Goal: Task Accomplishment & Management: Manage account settings

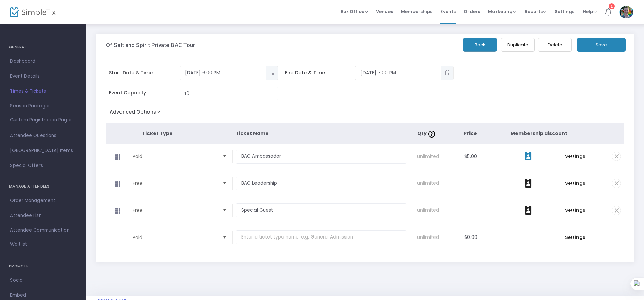
click at [524, 161] on span at bounding box center [527, 156] width 39 height 10
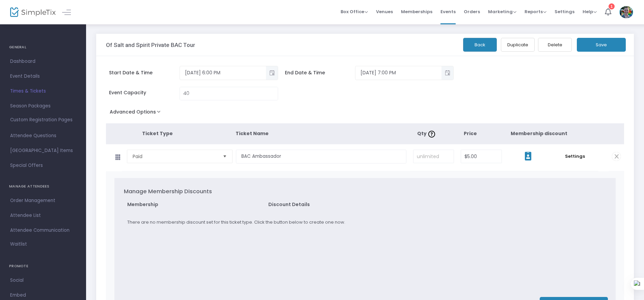
scroll to position [81, 0]
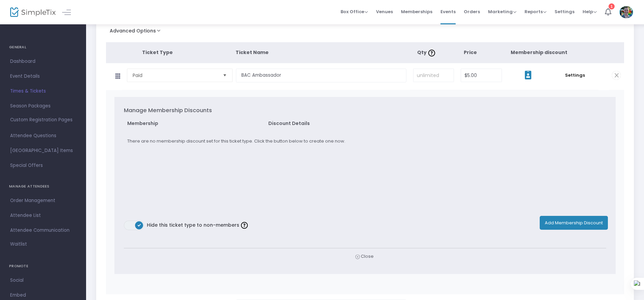
click at [596, 216] on button "Add Membership Discount" at bounding box center [573, 223] width 68 height 14
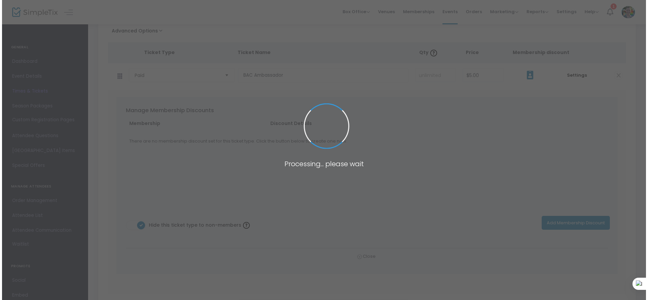
scroll to position [0, 0]
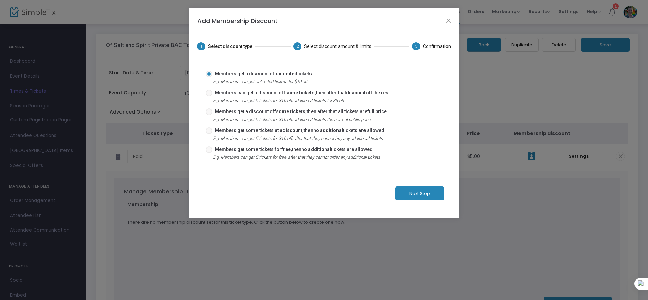
click at [411, 185] on div "Next Step" at bounding box center [324, 192] width 254 height 33
click at [411, 190] on button "Next Step" at bounding box center [419, 193] width 49 height 14
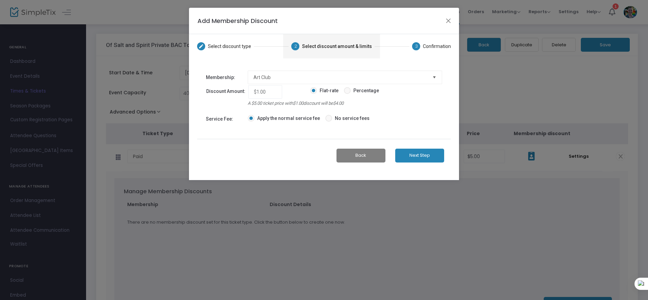
click at [351, 91] on span "Percentage" at bounding box center [365, 90] width 28 height 7
click at [347, 94] on input "Percentage" at bounding box center [347, 94] width 0 height 0
radio input "true"
click at [267, 92] on input "1%" at bounding box center [265, 91] width 30 height 13
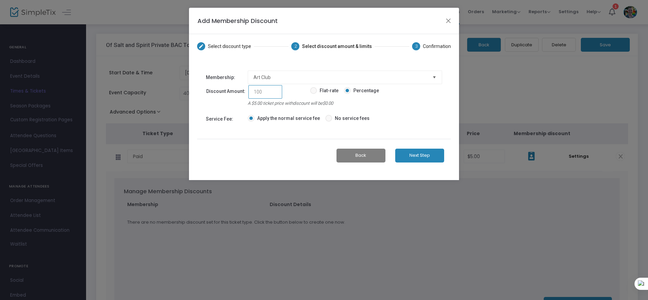
type input "100"
click at [423, 117] on td "Apply the normal service fee No service fees" at bounding box center [344, 119] width 195 height 16
click at [339, 121] on span "No service fees" at bounding box center [350, 118] width 37 height 7
click at [329, 121] on input "No service fees" at bounding box center [328, 121] width 0 height 0
radio input "true"
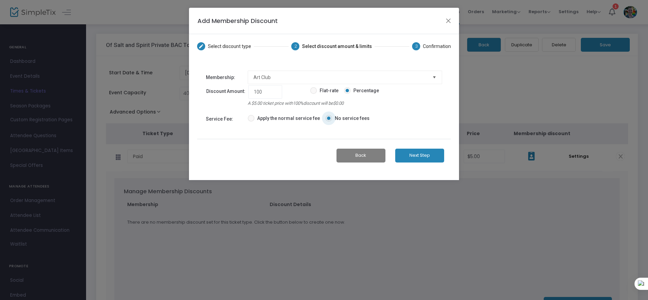
click at [428, 159] on button "Next Step" at bounding box center [419, 155] width 49 height 14
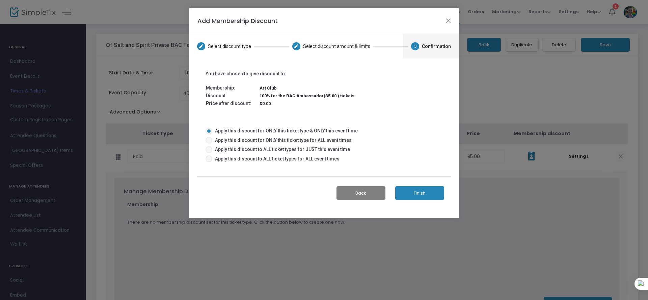
click at [431, 200] on div "Back Finish" at bounding box center [324, 192] width 254 height 33
click at [422, 193] on button "Finish" at bounding box center [419, 193] width 49 height 14
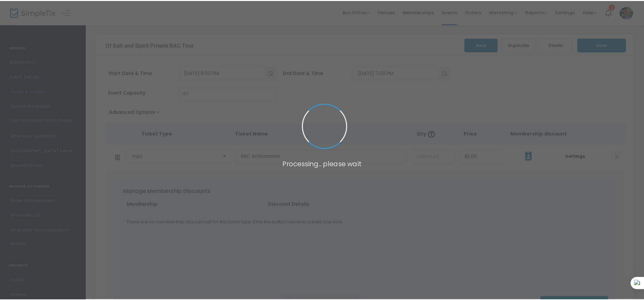
scroll to position [11, 0]
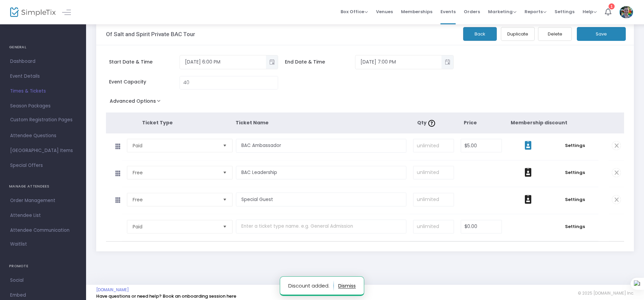
click at [526, 147] on icon at bounding box center [528, 145] width 7 height 9
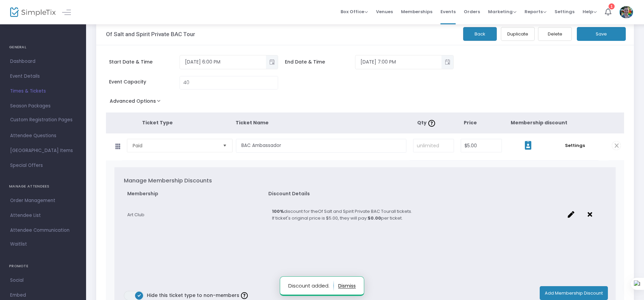
click at [526, 147] on icon at bounding box center [528, 145] width 7 height 9
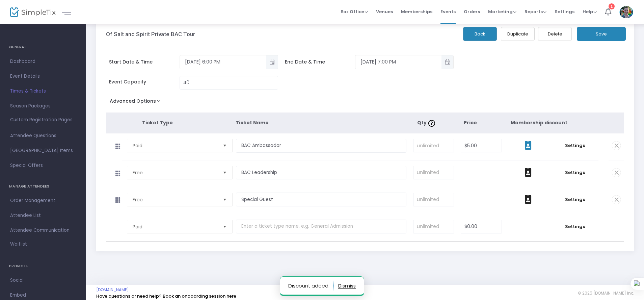
click at [526, 147] on icon at bounding box center [528, 145] width 7 height 9
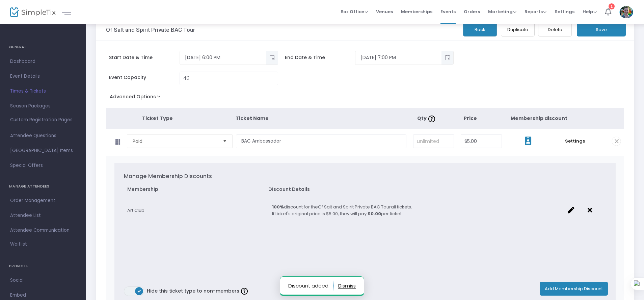
scroll to position [20, 0]
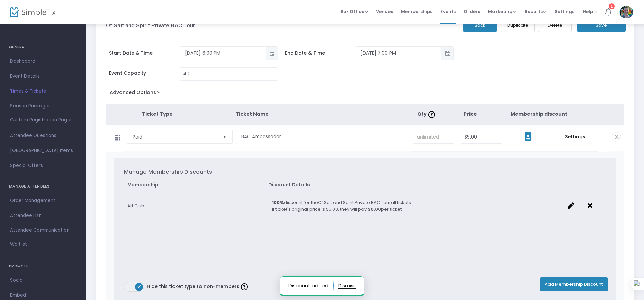
click at [593, 206] on td at bounding box center [595, 207] width 22 height 26
click at [591, 206] on icon at bounding box center [589, 205] width 4 height 7
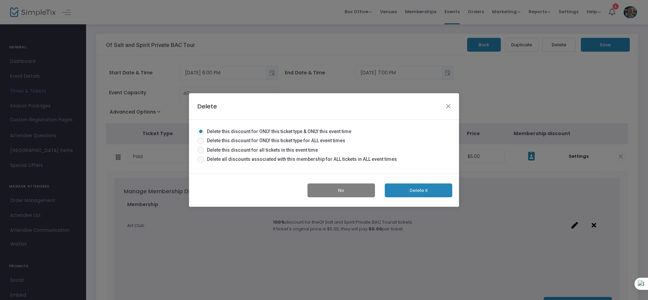
click at [419, 188] on button "Delete it" at bounding box center [418, 190] width 67 height 14
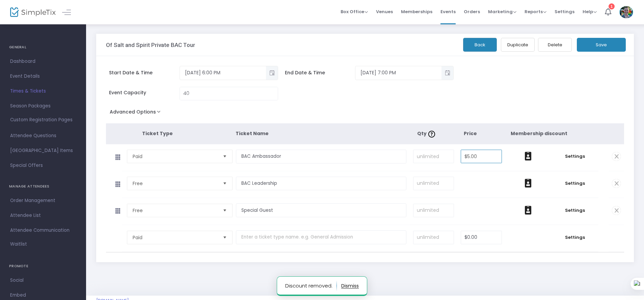
click at [478, 154] on input "$5.00" at bounding box center [481, 156] width 40 height 13
type input "1"
click at [213, 182] on span "Free" at bounding box center [175, 183] width 85 height 7
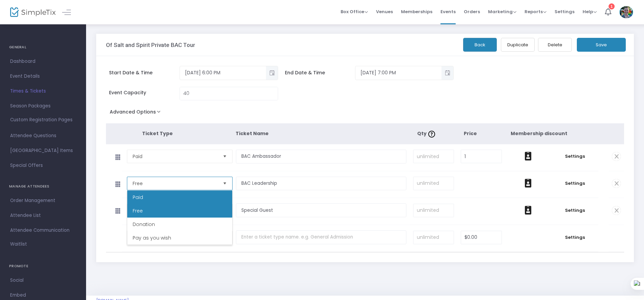
click at [188, 198] on li "Paid" at bounding box center [179, 196] width 105 height 13
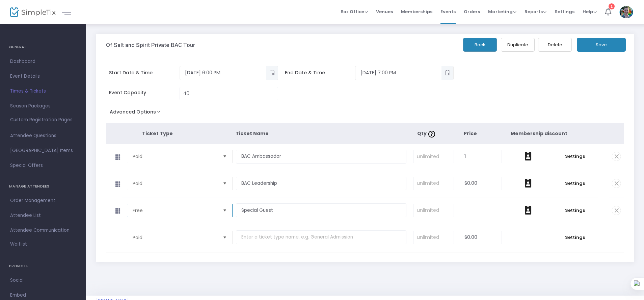
click at [186, 206] on span "Free" at bounding box center [175, 210] width 90 height 13
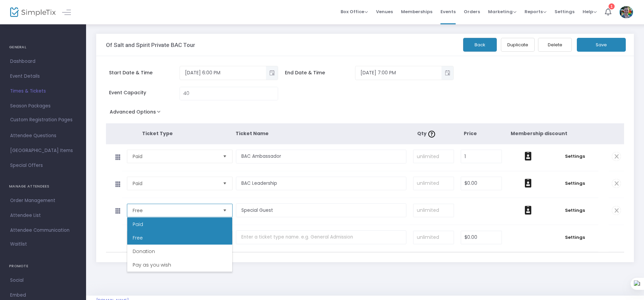
click at [173, 222] on li "Paid" at bounding box center [179, 223] width 105 height 13
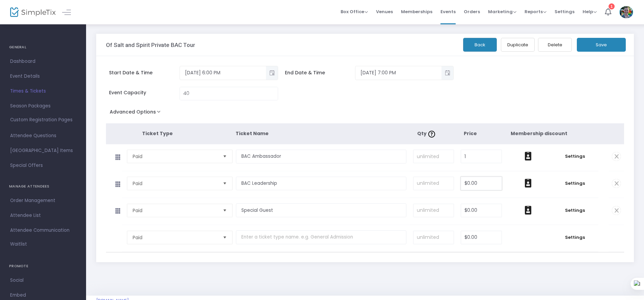
click at [464, 183] on input "$0.00" at bounding box center [481, 183] width 40 height 13
type input "1"
click at [465, 213] on input "$0.00" at bounding box center [481, 210] width 40 height 13
click at [500, 193] on td "1 Required." at bounding box center [481, 184] width 48 height 27
click at [485, 156] on input "1" at bounding box center [481, 156] width 40 height 13
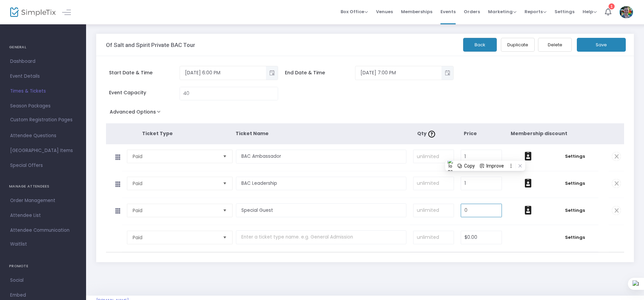
click at [477, 211] on input "0" at bounding box center [481, 210] width 40 height 13
type input "1"
click at [474, 156] on input "1" at bounding box center [481, 156] width 40 height 13
type input ".01"
click at [478, 187] on input "1" at bounding box center [481, 183] width 40 height 13
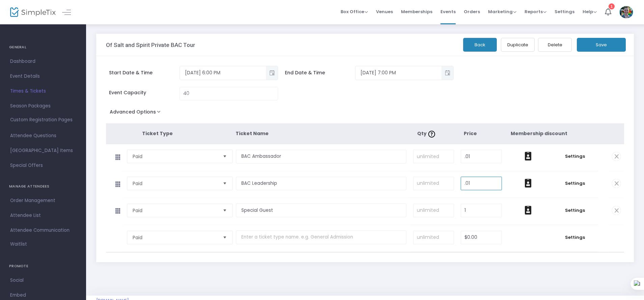
type input ".01"
click at [470, 214] on input "1" at bounding box center [481, 210] width 40 height 13
type input ".01"
click at [511, 174] on td at bounding box center [528, 184] width 46 height 27
click at [594, 44] on button "Save" at bounding box center [601, 45] width 49 height 14
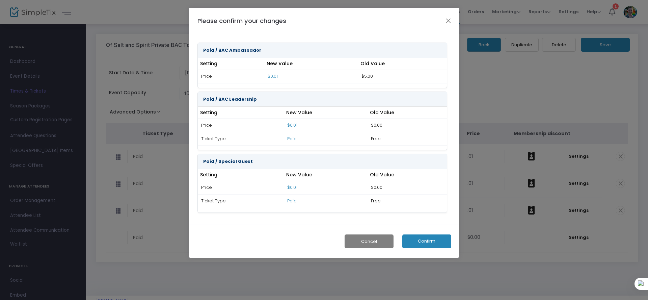
click at [426, 247] on button "Confirm" at bounding box center [426, 241] width 49 height 14
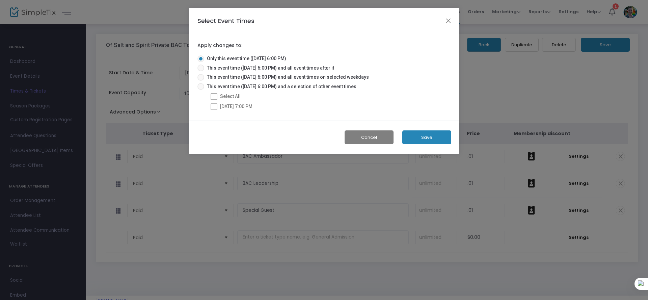
click at [206, 74] on span "This event time ([DATE] 6:00 PM) and all event times on selected weekdays" at bounding box center [286, 77] width 165 height 7
click at [201, 81] on input "This event time ([DATE] 6:00 PM) and all event times on selected weekdays" at bounding box center [200, 81] width 0 height 0
radio input "true"
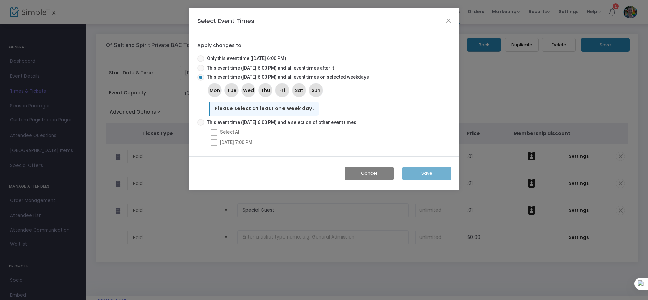
click at [206, 68] on span "This event time ([DATE] 6:00 PM) and all event times after it" at bounding box center [269, 67] width 130 height 7
click at [201, 71] on input "This event time ([DATE] 6:00 PM) and all event times after it" at bounding box center [200, 71] width 0 height 0
radio input "true"
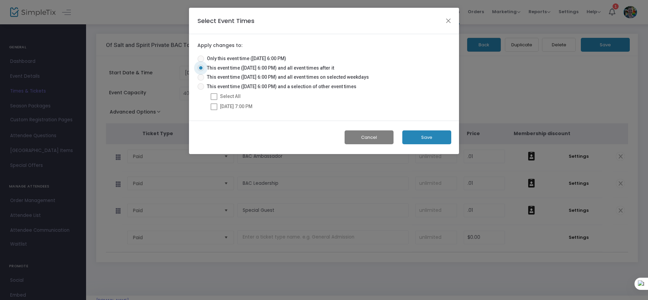
click at [429, 135] on button "Save" at bounding box center [426, 137] width 49 height 14
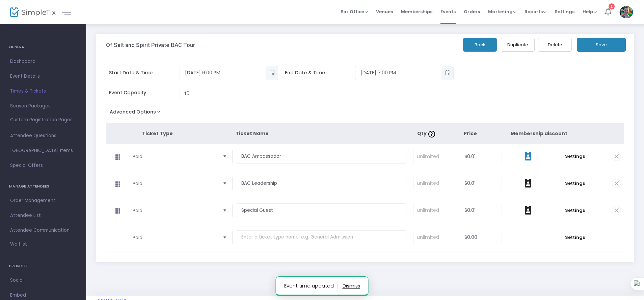
click at [523, 154] on span at bounding box center [527, 156] width 39 height 10
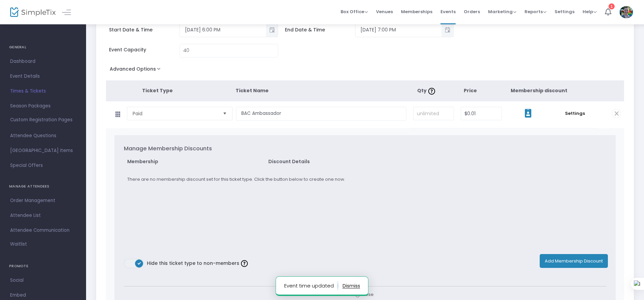
scroll to position [78, 0]
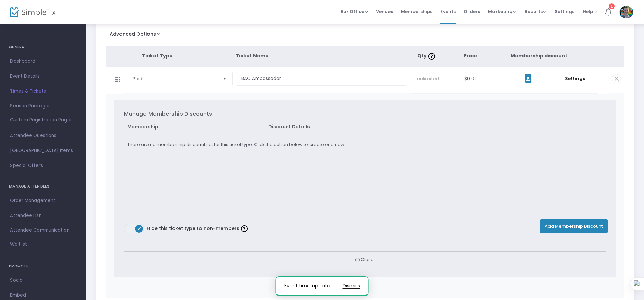
click at [566, 224] on button "Add Membership Discount" at bounding box center [573, 226] width 68 height 14
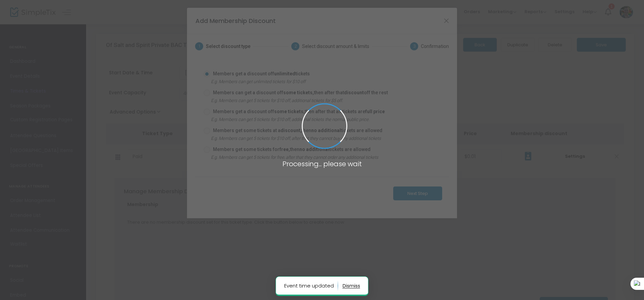
scroll to position [0, 0]
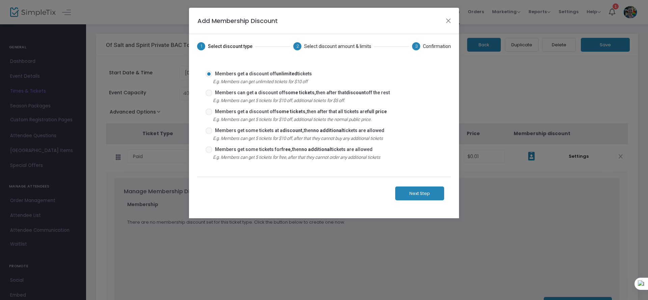
click at [410, 192] on button "Next Step" at bounding box center [419, 193] width 49 height 14
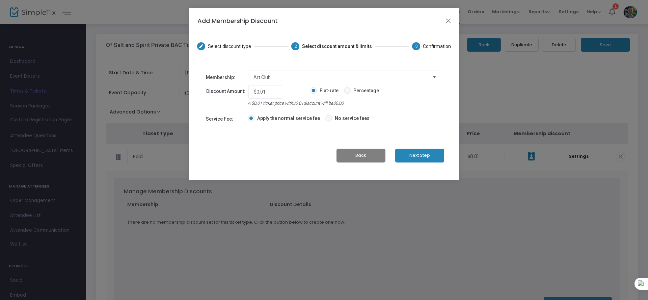
click at [448, 14] on div "Add Membership Discount" at bounding box center [324, 21] width 270 height 26
click at [449, 18] on button "Close" at bounding box center [448, 20] width 9 height 9
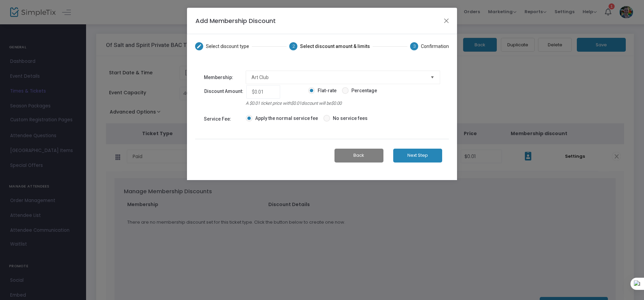
scroll to position [11, 0]
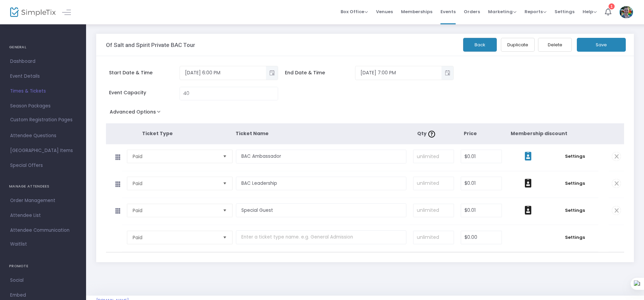
click at [527, 157] on icon at bounding box center [528, 155] width 7 height 9
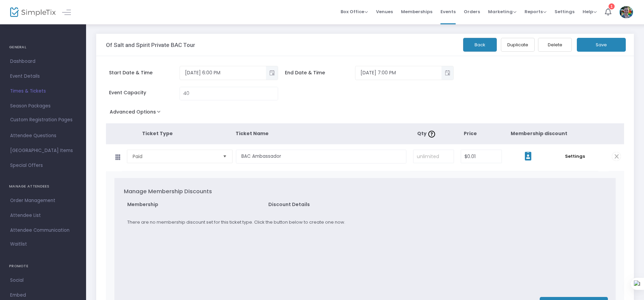
scroll to position [74, 0]
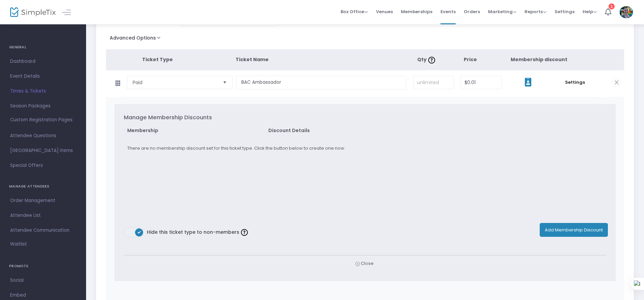
click at [577, 226] on button "Add Membership Discount" at bounding box center [573, 230] width 68 height 14
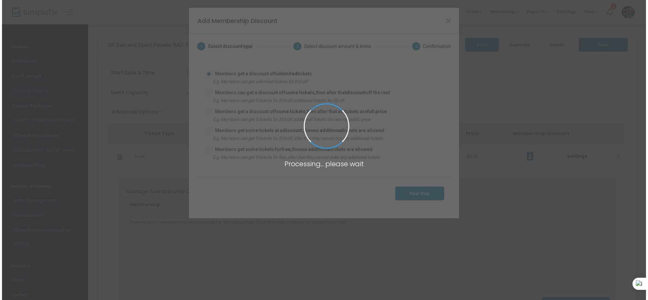
scroll to position [0, 0]
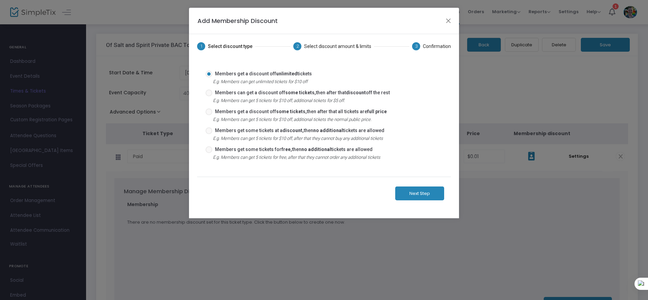
click at [414, 193] on button "Next Step" at bounding box center [419, 193] width 49 height 14
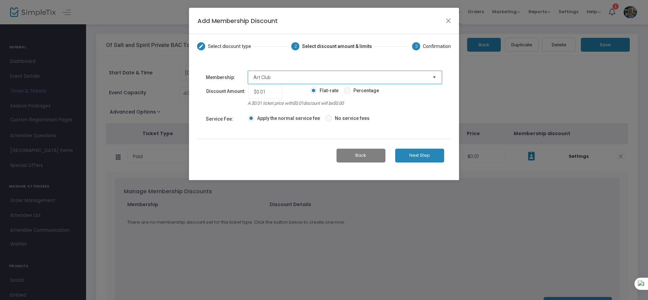
click at [283, 76] on span "Art Club" at bounding box center [339, 77] width 173 height 7
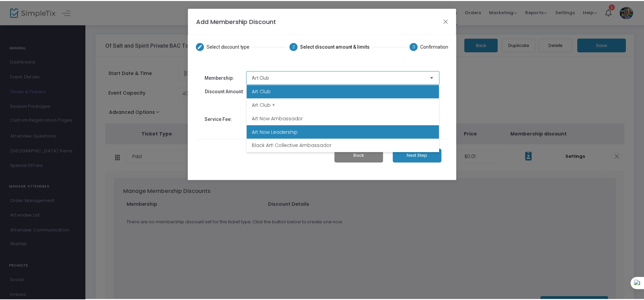
scroll to position [4, 0]
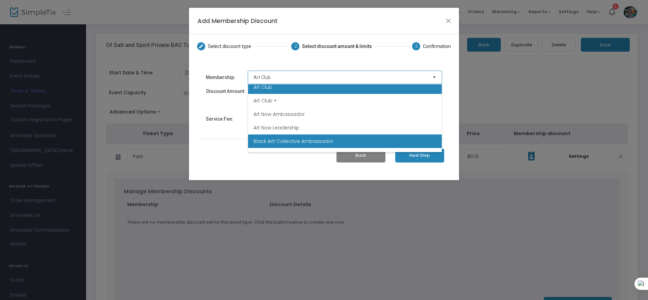
click at [308, 142] on span "Black Art! Collective Ambassador" at bounding box center [293, 141] width 80 height 7
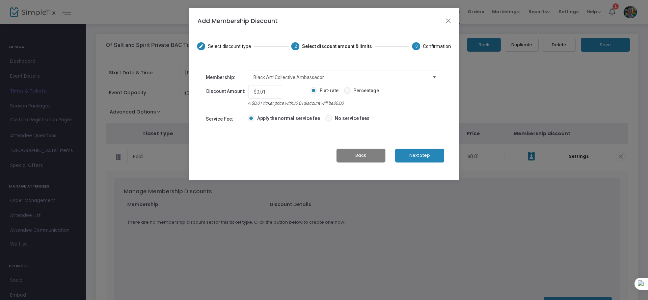
click at [353, 90] on span "Percentage" at bounding box center [365, 90] width 28 height 7
click at [347, 94] on input "Percentage" at bounding box center [347, 94] width 0 height 0
radio input "true"
click at [252, 92] on input "0.01" at bounding box center [265, 91] width 30 height 13
type input "100%"
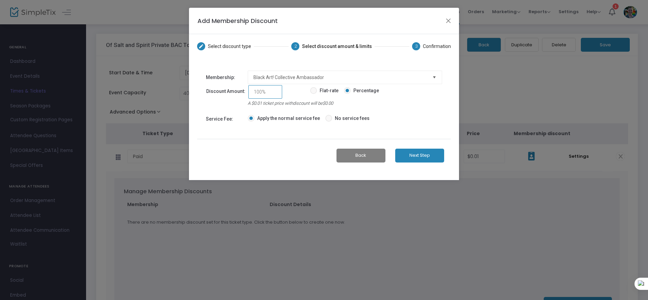
click at [404, 105] on p "A $0.01 ticket price with discount will be $0.00" at bounding box center [345, 103] width 194 height 7
click at [339, 113] on label "No service fees" at bounding box center [347, 117] width 44 height 9
click at [329, 121] on input "No service fees" at bounding box center [328, 121] width 0 height 0
radio input "true"
click at [428, 152] on button "Next Step" at bounding box center [419, 155] width 49 height 14
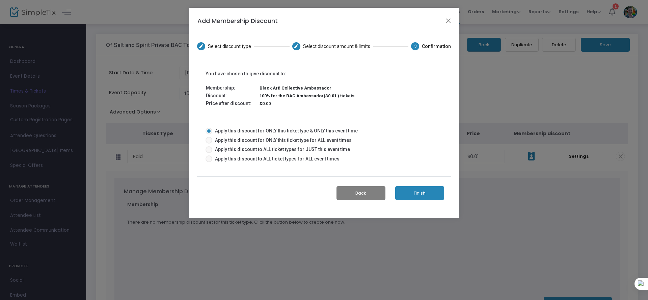
click at [270, 140] on span "Apply this discount for ONLY this ticket type for ALL event times" at bounding box center [281, 140] width 139 height 7
click at [209, 143] on input "Apply this discount for ONLY this ticket type for ALL event times" at bounding box center [208, 143] width 0 height 0
radio input "true"
click at [412, 191] on button "Finish" at bounding box center [419, 193] width 49 height 14
type input "10,000%"
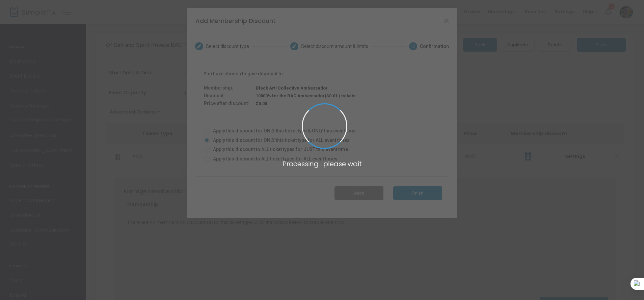
scroll to position [11, 0]
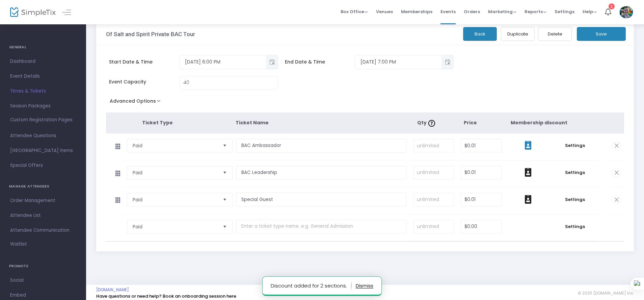
click at [531, 147] on icon at bounding box center [528, 145] width 7 height 9
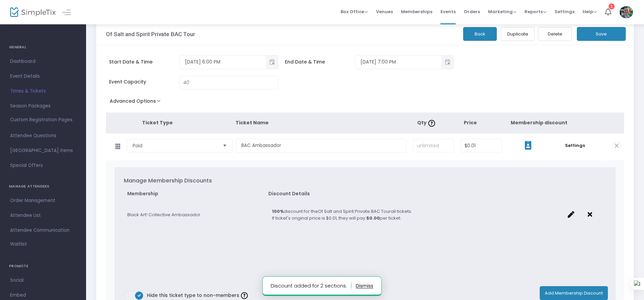
click at [531, 147] on icon at bounding box center [528, 145] width 7 height 9
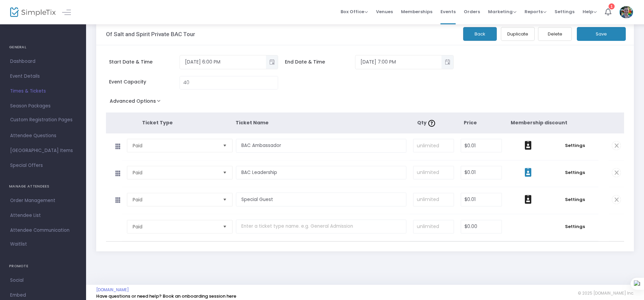
click at [528, 168] on icon at bounding box center [528, 172] width 7 height 9
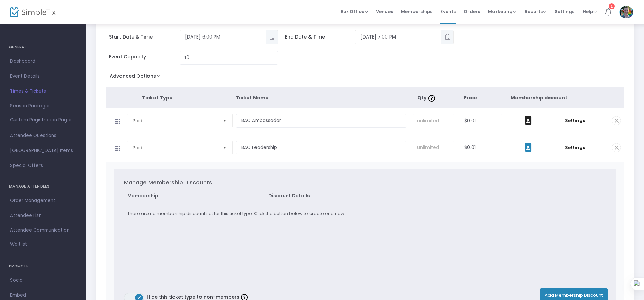
scroll to position [48, 0]
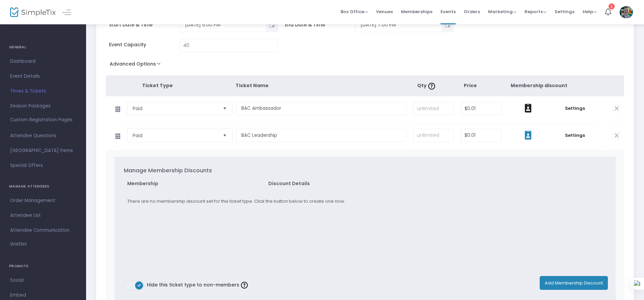
click at [557, 280] on button "Add Membership Discount" at bounding box center [573, 283] width 68 height 14
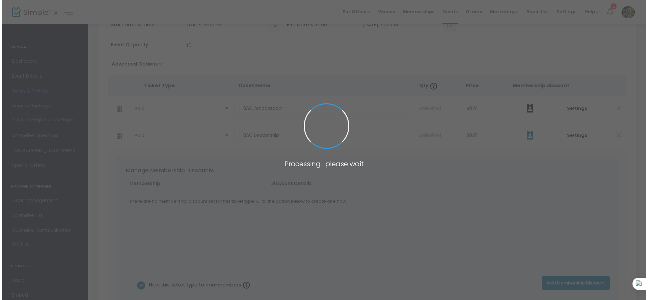
scroll to position [0, 0]
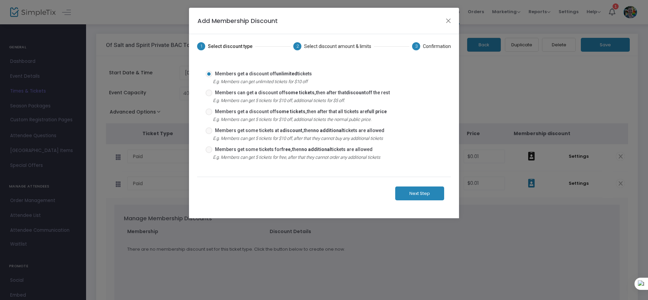
click at [412, 192] on button "Next Step" at bounding box center [419, 193] width 49 height 14
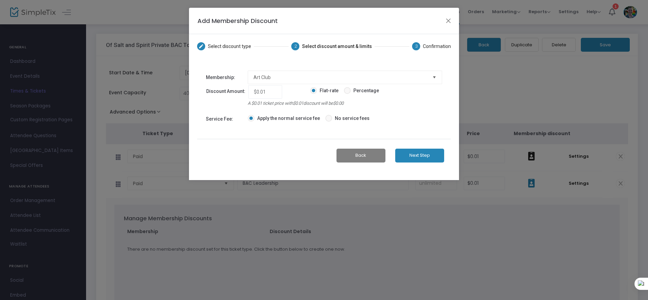
click at [357, 94] on span "Percentage" at bounding box center [365, 90] width 28 height 7
click at [347, 94] on input "Percentage" at bounding box center [347, 94] width 0 height 0
radio input "true"
click at [277, 94] on input "0.01" at bounding box center [265, 91] width 30 height 13
type input "100%"
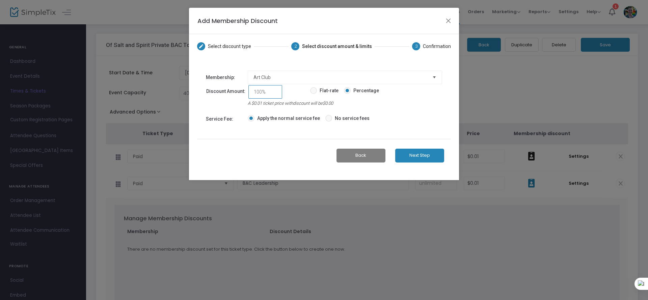
click at [413, 111] on td "Apply the normal service fee No service fees" at bounding box center [344, 119] width 195 height 16
click at [335, 118] on span "No service fees" at bounding box center [350, 118] width 37 height 7
click at [329, 121] on input "No service fees" at bounding box center [328, 121] width 0 height 0
radio input "true"
click at [429, 162] on div "Back Next Step" at bounding box center [324, 155] width 254 height 33
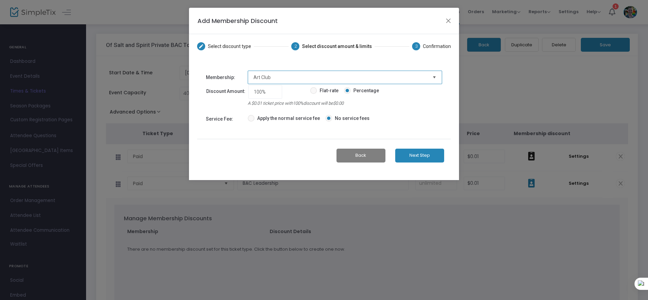
click at [373, 74] on span "Art Club" at bounding box center [339, 77] width 173 height 7
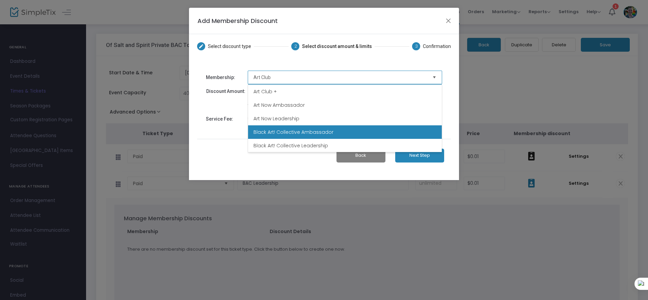
scroll to position [18, 0]
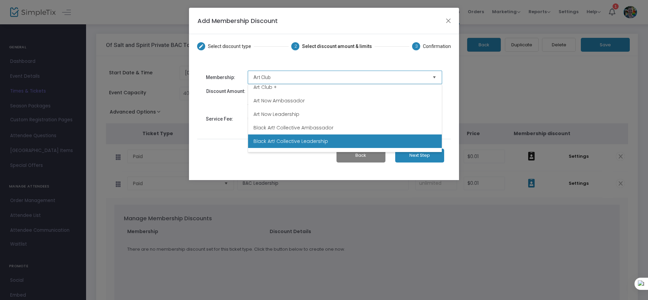
click at [318, 141] on span "Black Art! Collective Leadership" at bounding box center [290, 141] width 75 height 7
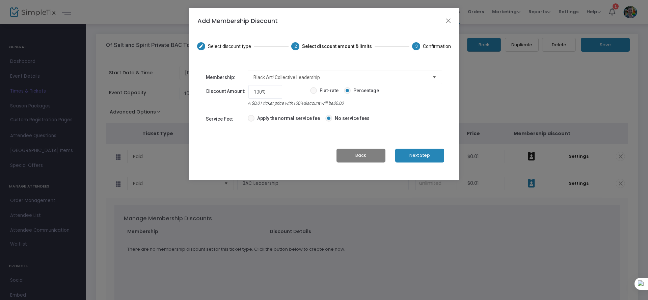
click at [431, 157] on button "Next Step" at bounding box center [419, 155] width 49 height 14
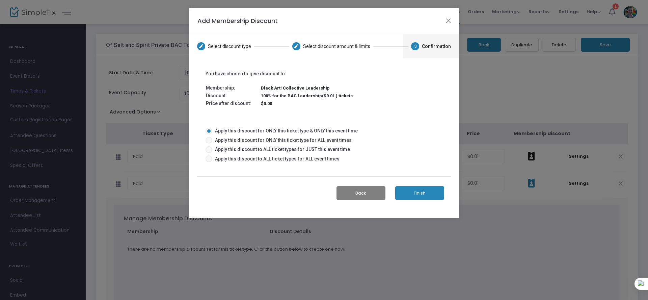
click at [232, 139] on span "Apply this discount for ONLY this ticket type for ALL event times" at bounding box center [281, 140] width 139 height 7
click at [209, 143] on input "Apply this discount for ONLY this ticket type for ALL event times" at bounding box center [208, 143] width 0 height 0
radio input "true"
click at [424, 191] on button "Finish" at bounding box center [419, 193] width 49 height 14
type input "10,000%"
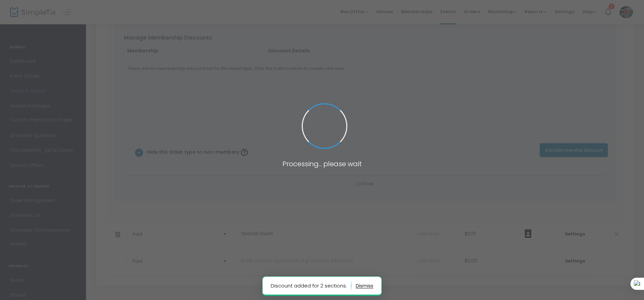
scroll to position [0, 0]
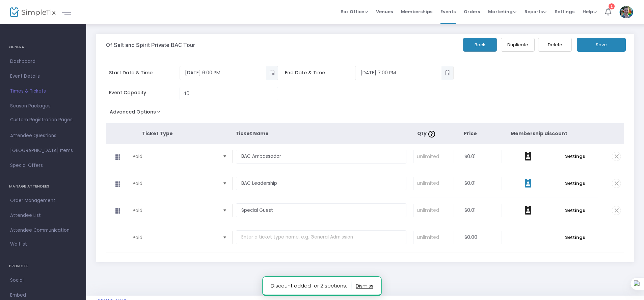
click at [534, 180] on span at bounding box center [527, 183] width 39 height 10
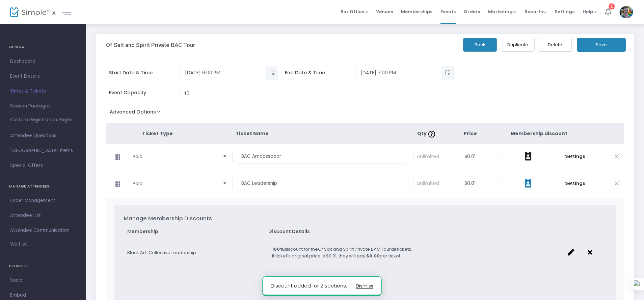
click at [534, 180] on span at bounding box center [527, 183] width 39 height 10
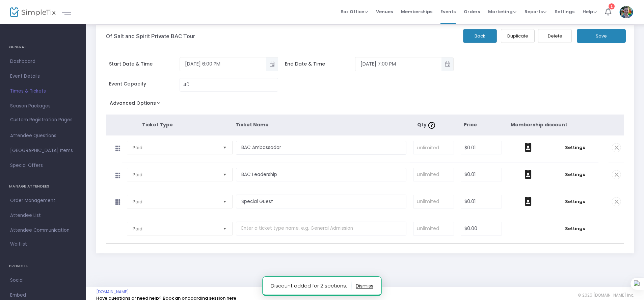
scroll to position [16, 0]
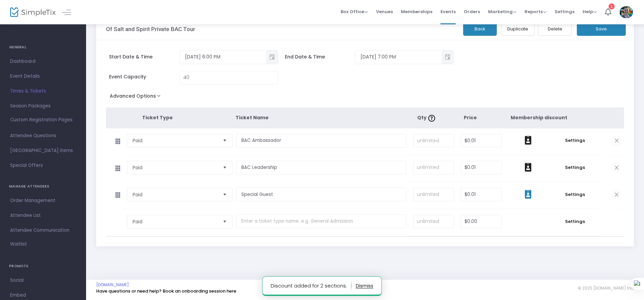
click at [532, 196] on span at bounding box center [527, 195] width 39 height 10
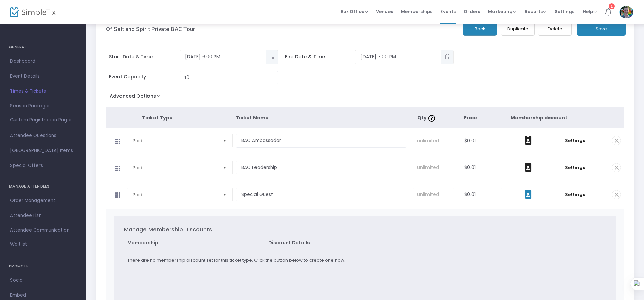
click at [529, 195] on icon at bounding box center [528, 194] width 7 height 9
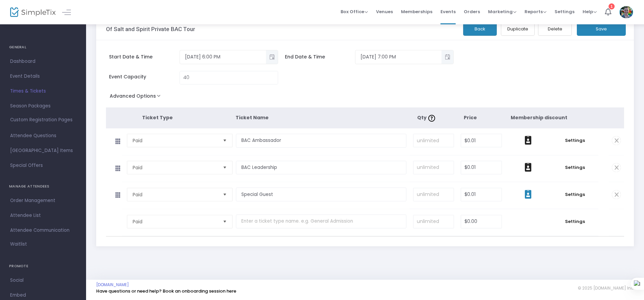
click at [527, 190] on icon at bounding box center [528, 194] width 7 height 9
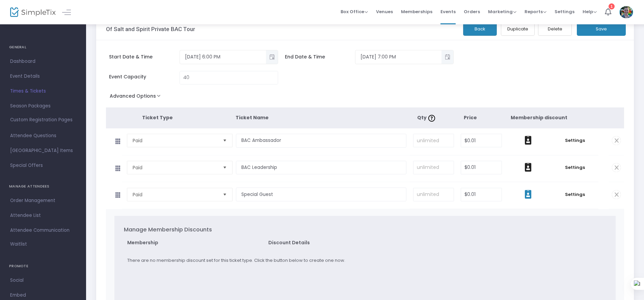
scroll to position [88, 0]
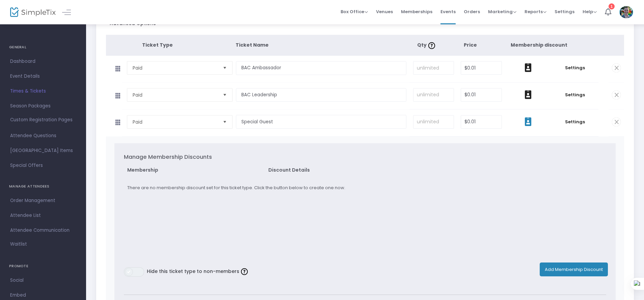
click at [131, 272] on span at bounding box center [129, 272] width 8 height 8
click at [521, 93] on span at bounding box center [527, 95] width 39 height 10
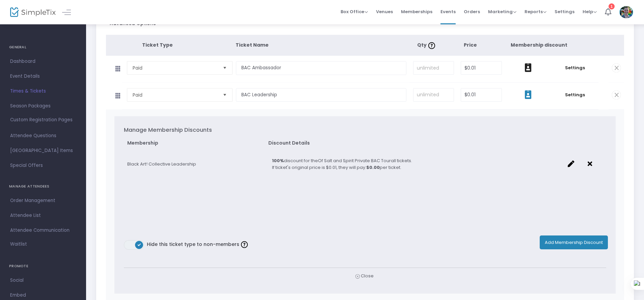
click at [521, 94] on span at bounding box center [527, 95] width 39 height 10
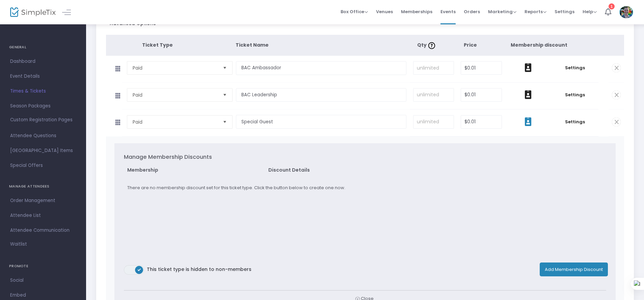
click at [564, 265] on button "Add Membership Discount" at bounding box center [573, 269] width 68 height 14
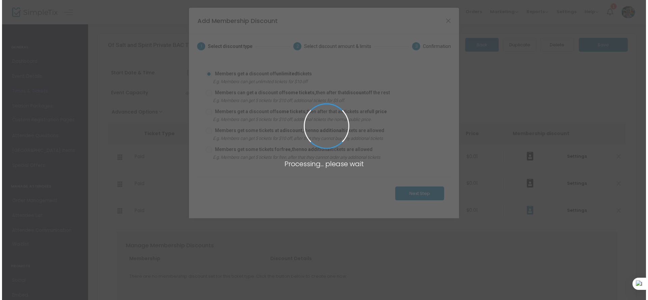
scroll to position [0, 0]
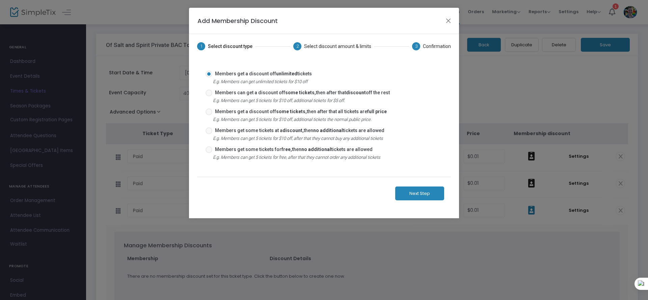
click at [410, 190] on button "Next Step" at bounding box center [419, 193] width 49 height 14
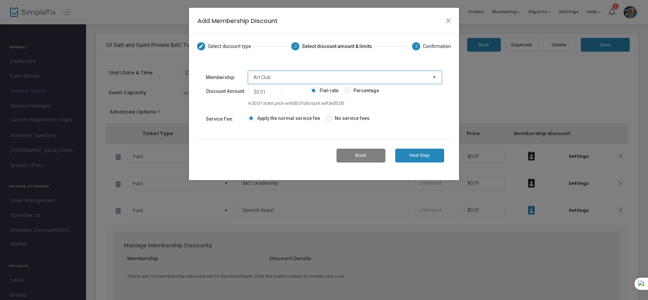
click at [286, 76] on span "Art Club" at bounding box center [339, 77] width 173 height 7
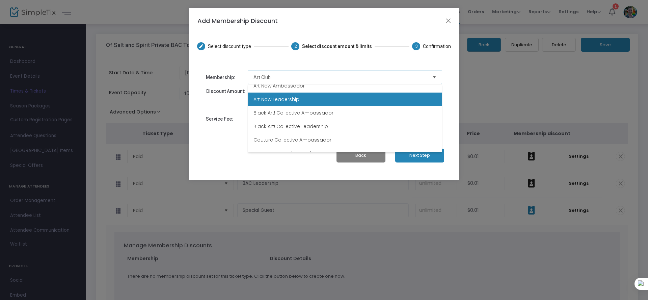
scroll to position [28, 0]
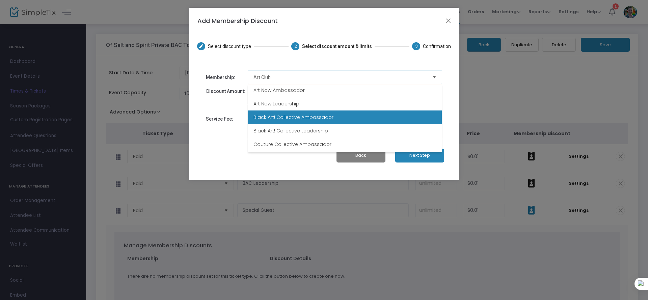
click at [280, 116] on span "Black Art! Collective Ambassador" at bounding box center [293, 117] width 80 height 7
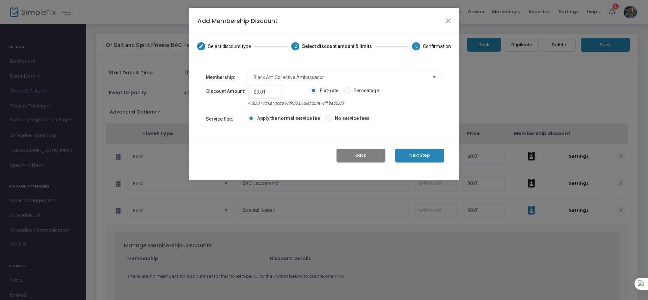
click at [350, 92] on span at bounding box center [347, 90] width 7 height 7
click at [347, 94] on input "Percentage" at bounding box center [347, 94] width 0 height 0
radio input "true"
click at [265, 89] on input "0.01" at bounding box center [265, 91] width 30 height 13
type input "100%"
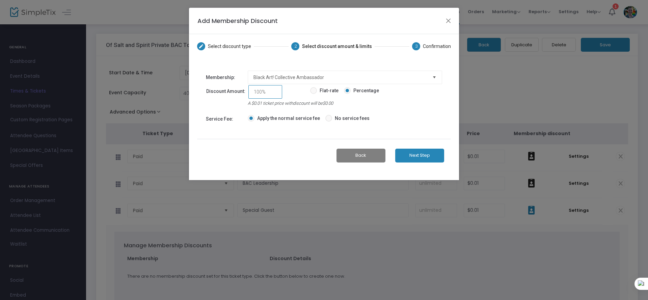
click at [423, 117] on td "Apply the normal service fee No service fees" at bounding box center [344, 119] width 195 height 16
click at [326, 111] on td "Apply the normal service fee No service fees" at bounding box center [344, 119] width 195 height 16
click at [327, 116] on span at bounding box center [328, 118] width 7 height 7
click at [328, 121] on input "No service fees" at bounding box center [328, 121] width 0 height 0
radio input "true"
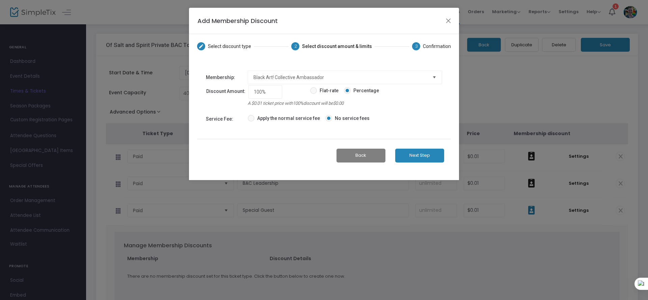
click at [421, 154] on button "Next Step" at bounding box center [419, 155] width 49 height 14
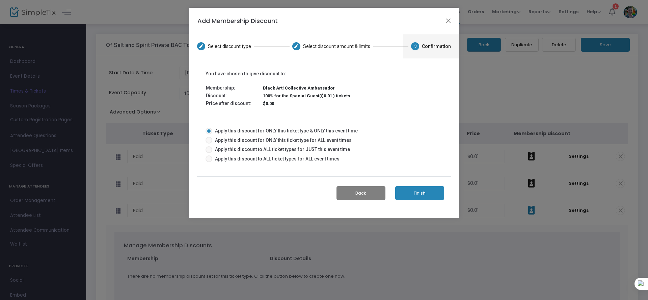
click at [225, 137] on span "Apply this discount for ONLY this ticket type for ALL event times" at bounding box center [281, 140] width 139 height 7
click at [209, 143] on input "Apply this discount for ONLY this ticket type for ALL event times" at bounding box center [208, 143] width 0 height 0
radio input "true"
click at [427, 192] on button "Finish" at bounding box center [419, 193] width 49 height 14
type input "10,000%"
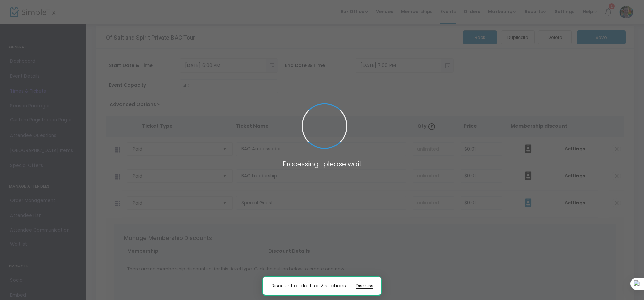
scroll to position [16, 0]
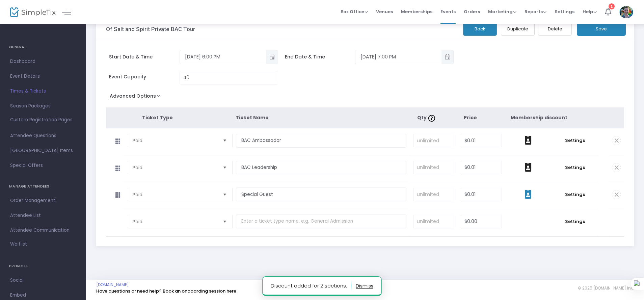
click at [535, 193] on span at bounding box center [527, 195] width 39 height 10
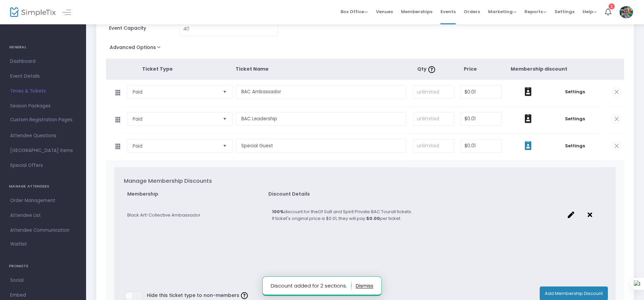
scroll to position [99, 0]
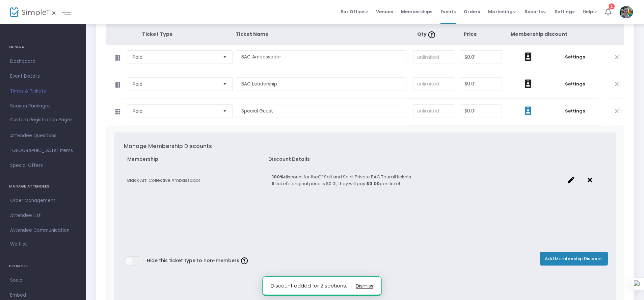
click at [566, 257] on button "Add Membership Discount" at bounding box center [573, 258] width 68 height 14
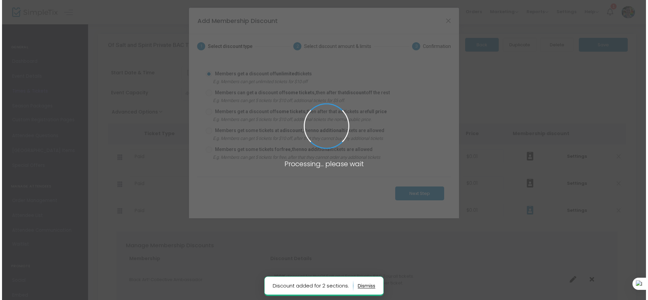
scroll to position [0, 0]
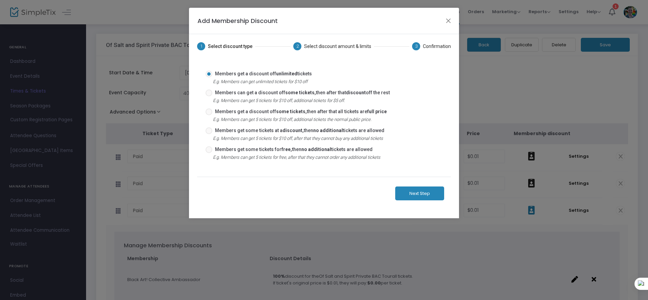
click at [417, 191] on button "Next Step" at bounding box center [419, 193] width 49 height 14
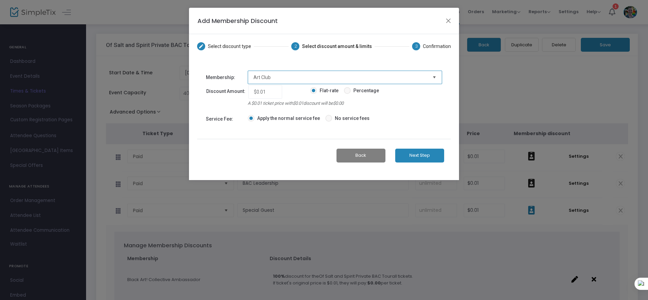
click at [275, 75] on span "Art Club" at bounding box center [339, 77] width 173 height 7
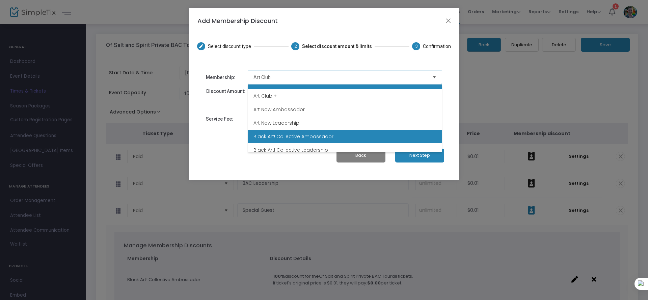
scroll to position [13, 0]
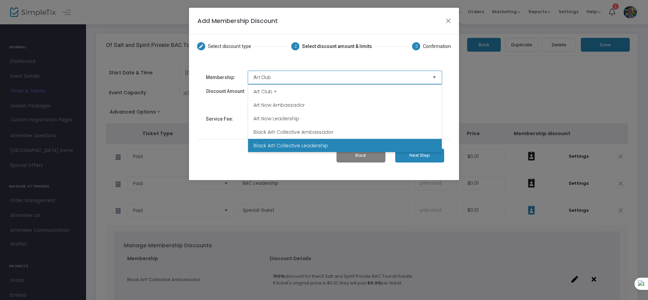
click at [288, 143] on span "Black Art! Collective Leadership" at bounding box center [290, 145] width 75 height 7
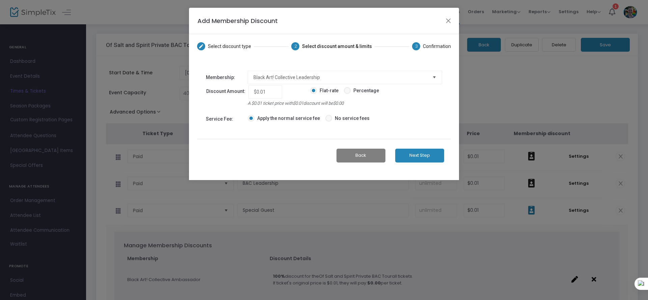
click at [362, 93] on span "Percentage" at bounding box center [365, 90] width 28 height 7
click at [347, 94] on input "Percentage" at bounding box center [347, 94] width 0 height 0
radio input "true"
click at [253, 89] on input "0.01" at bounding box center [265, 91] width 30 height 13
type input "100%"
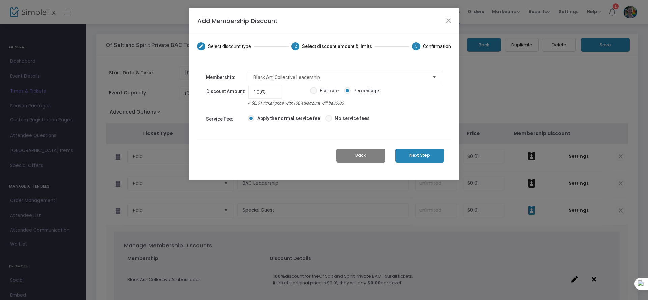
click at [412, 100] on p "A $0.01 ticket price with 100% discount will be $0.00" at bounding box center [345, 103] width 194 height 7
click at [332, 115] on span "No service fees" at bounding box center [350, 118] width 37 height 7
click at [329, 121] on input "No service fees" at bounding box center [328, 121] width 0 height 0
radio input "true"
click at [425, 154] on button "Next Step" at bounding box center [419, 155] width 49 height 14
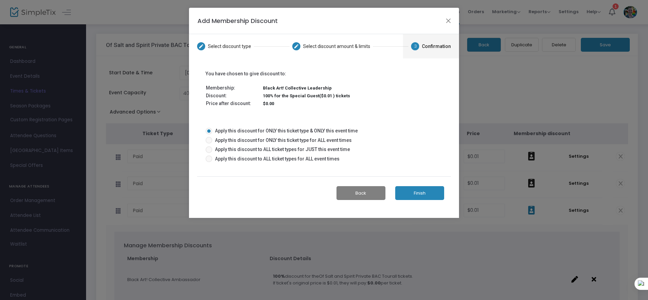
click at [248, 140] on span "Apply this discount for ONLY this ticket type for ALL event times" at bounding box center [281, 140] width 139 height 7
click at [209, 143] on input "Apply this discount for ONLY this ticket type for ALL event times" at bounding box center [208, 143] width 0 height 0
radio input "true"
click at [409, 192] on button "Finish" at bounding box center [419, 193] width 49 height 14
type input "10,000%"
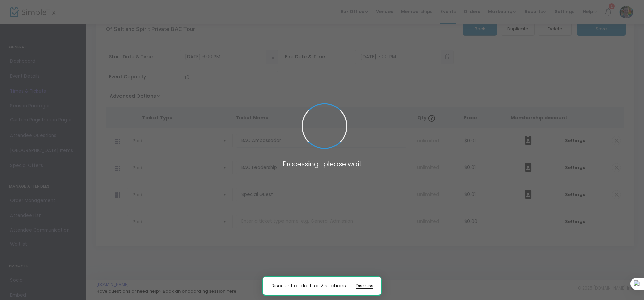
scroll to position [4, 0]
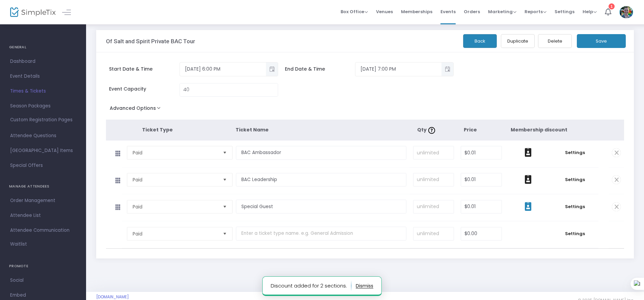
click at [535, 208] on span at bounding box center [527, 207] width 39 height 10
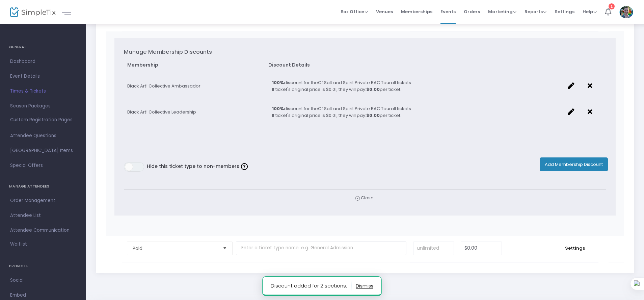
scroll to position [185, 0]
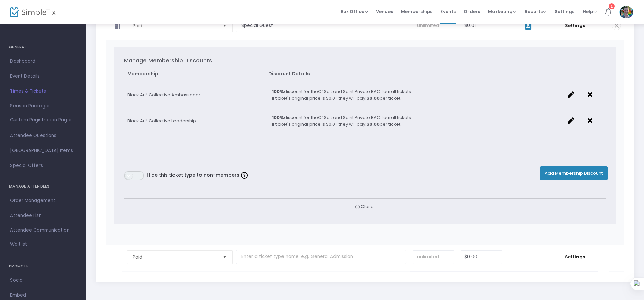
click at [133, 171] on span "ON OFF" at bounding box center [134, 175] width 20 height 9
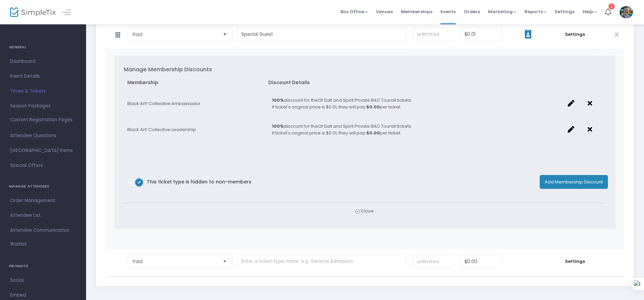
click at [507, 67] on div "Manage Membership Discounts" at bounding box center [365, 69] width 482 height 8
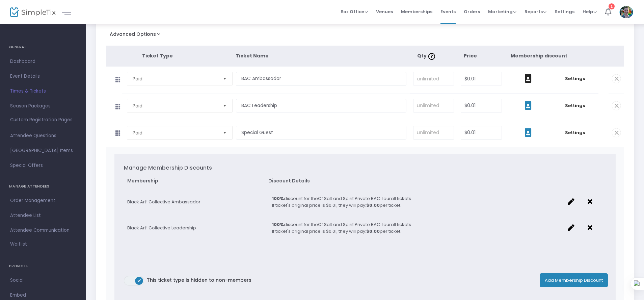
click at [525, 102] on icon at bounding box center [528, 105] width 7 height 9
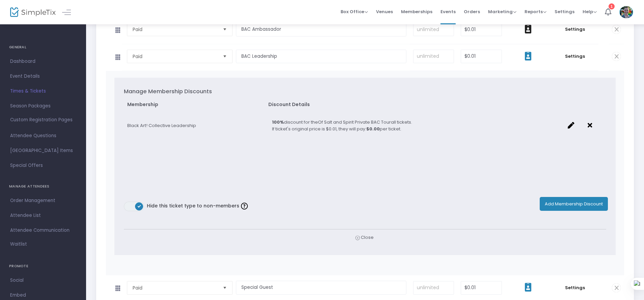
scroll to position [55, 0]
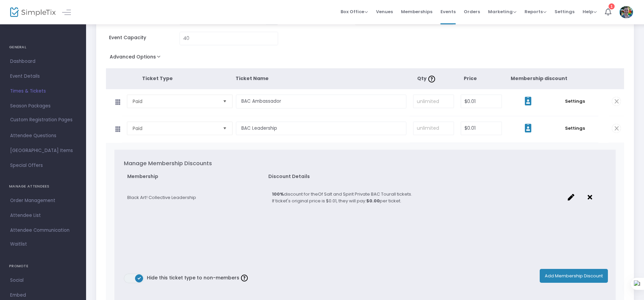
click at [525, 101] on icon at bounding box center [528, 100] width 7 height 9
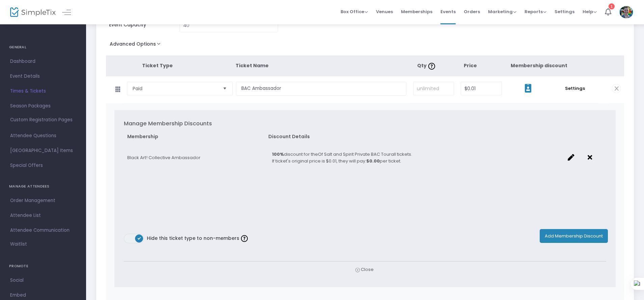
scroll to position [0, 0]
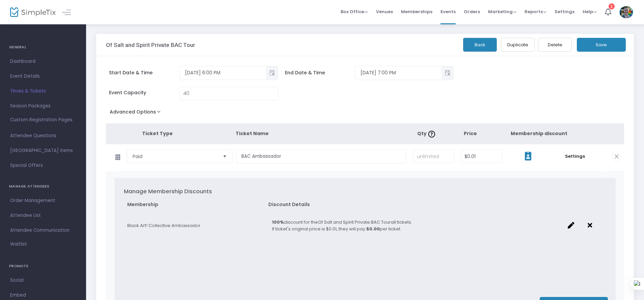
click at [600, 47] on button "Save" at bounding box center [601, 45] width 49 height 14
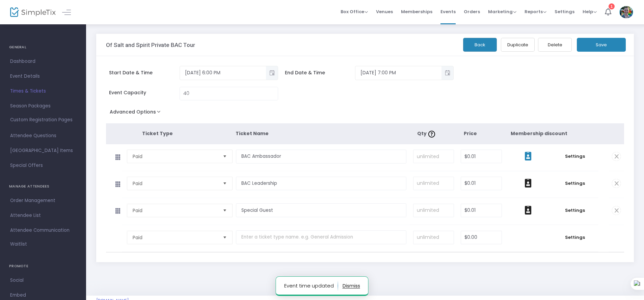
click at [533, 157] on span at bounding box center [527, 156] width 39 height 10
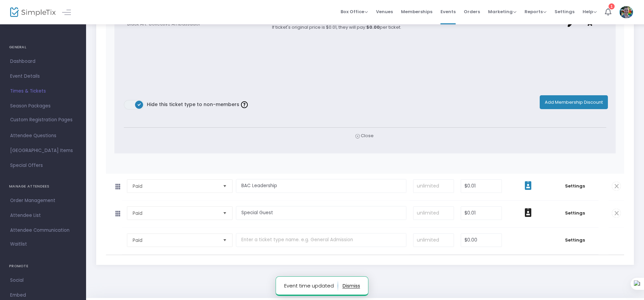
click at [529, 183] on icon at bounding box center [528, 185] width 7 height 9
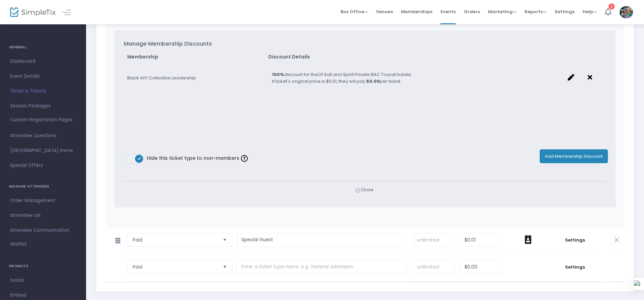
scroll to position [413, 0]
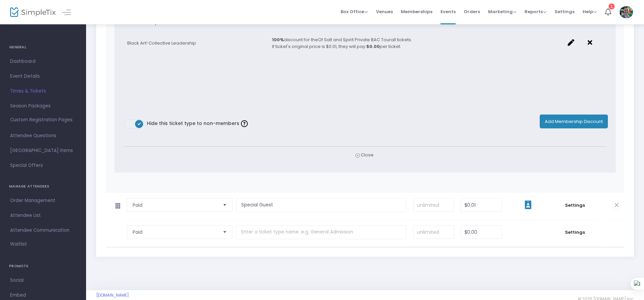
click at [522, 201] on span at bounding box center [527, 205] width 39 height 10
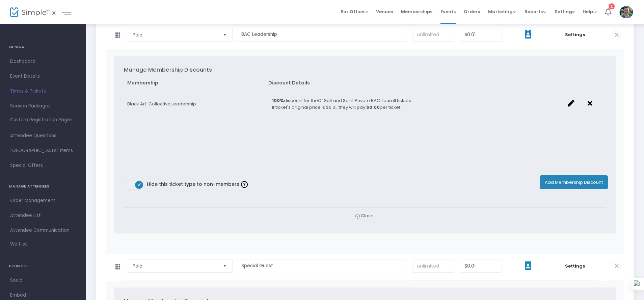
scroll to position [0, 0]
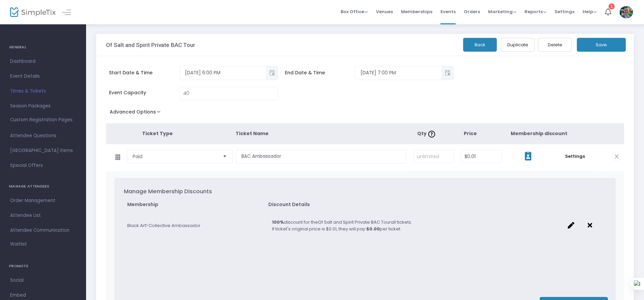
click at [603, 51] on button "Save" at bounding box center [601, 45] width 49 height 14
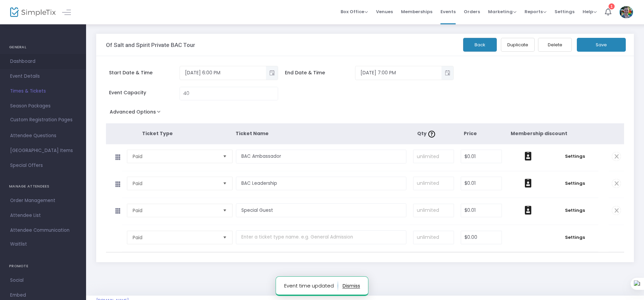
click at [34, 61] on span "Dashboard" at bounding box center [43, 61] width 66 height 9
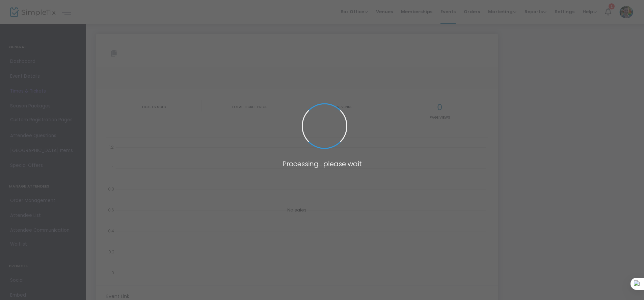
type input "https://www.simpletix.com/e/of-salt-and-spirit-private-bac-tour-tickets-235577"
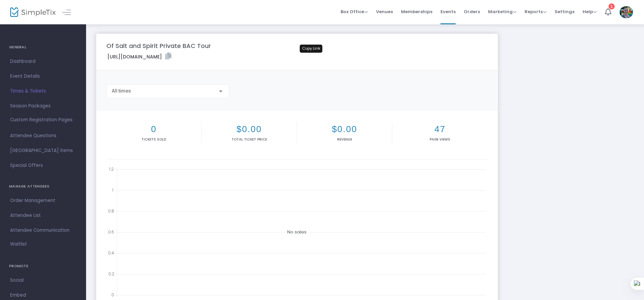
click at [171, 57] on icon at bounding box center [168, 56] width 6 height 7
